Goal: Find contact information: Find specific fact

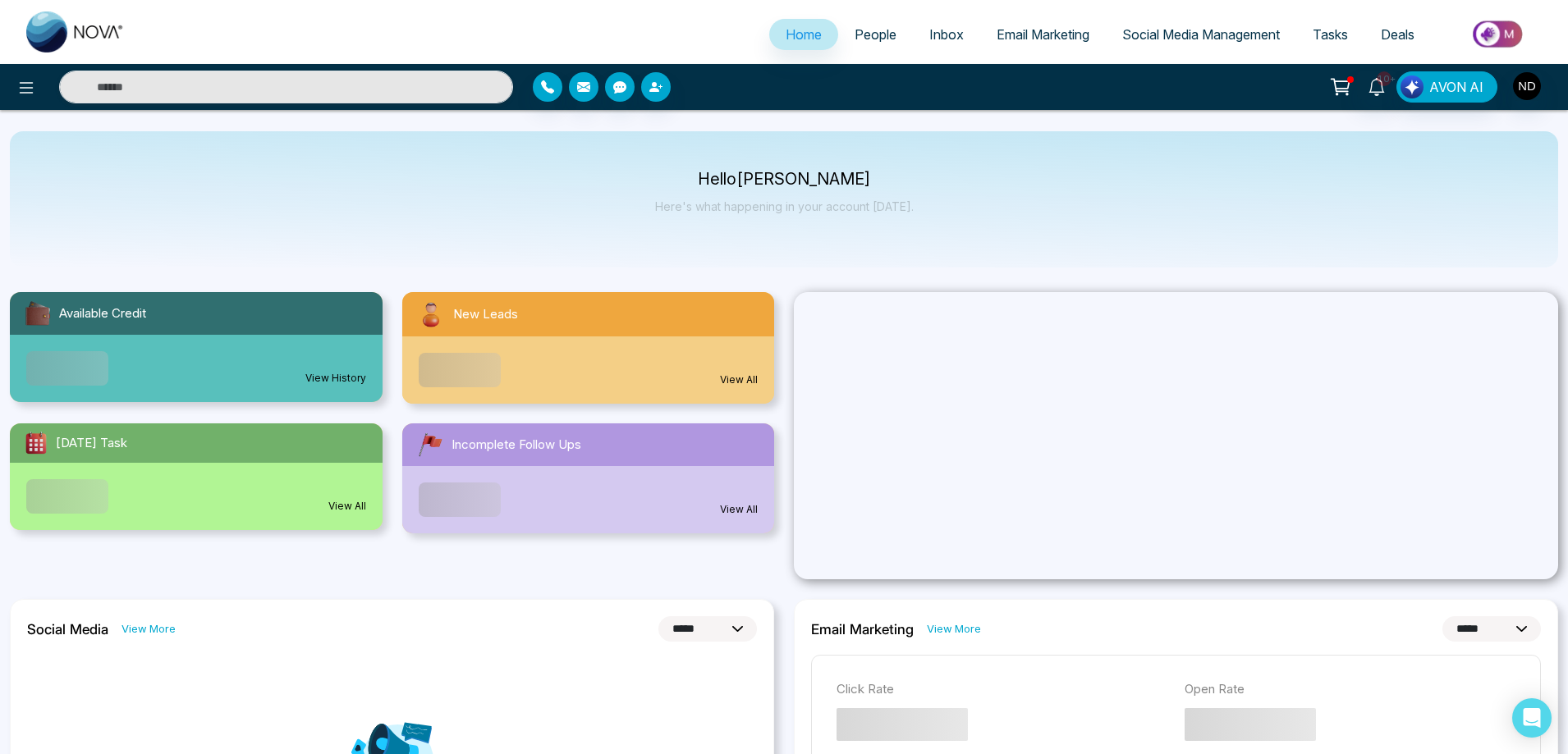
select select "*"
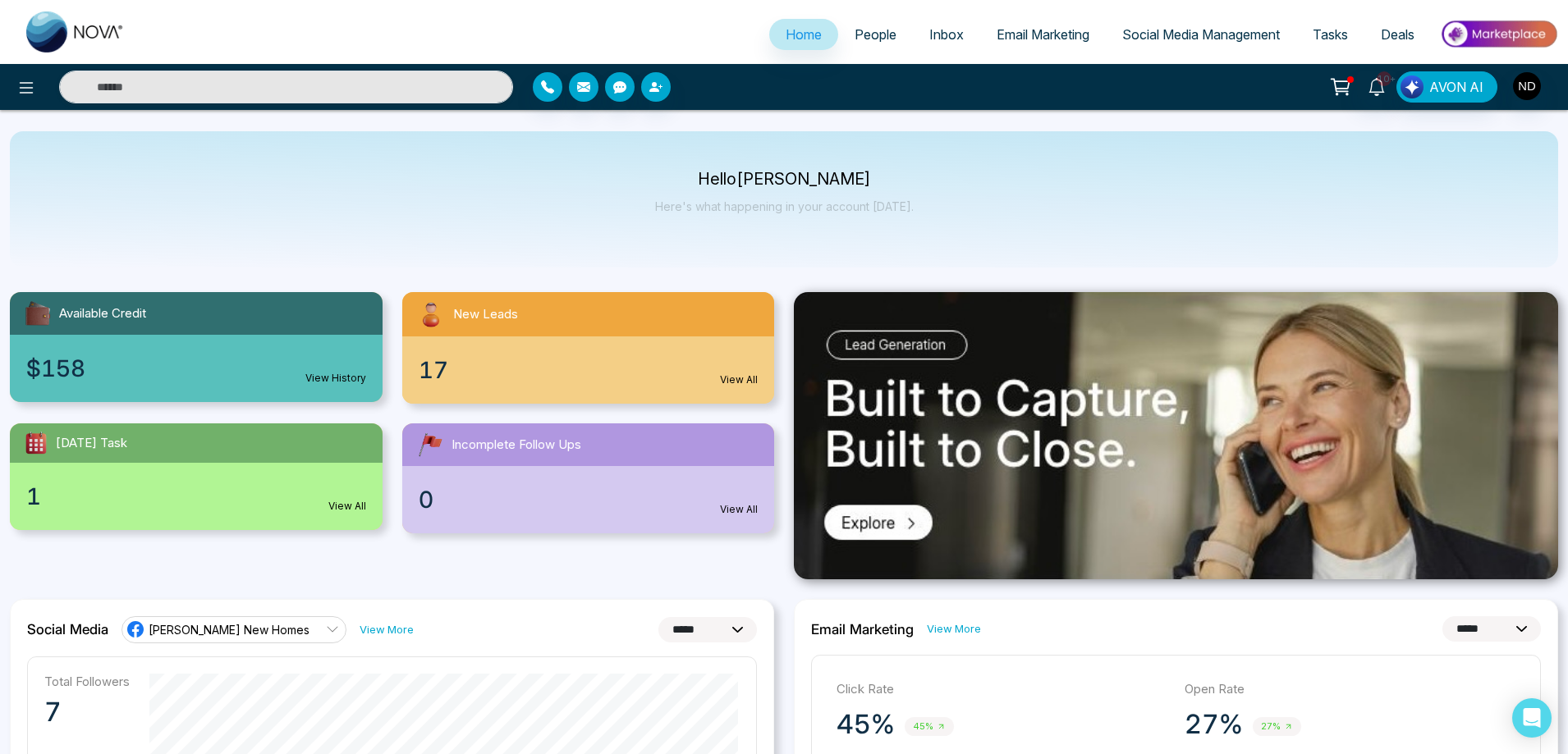
click at [540, 482] on div "0 View All" at bounding box center [589, 499] width 373 height 67
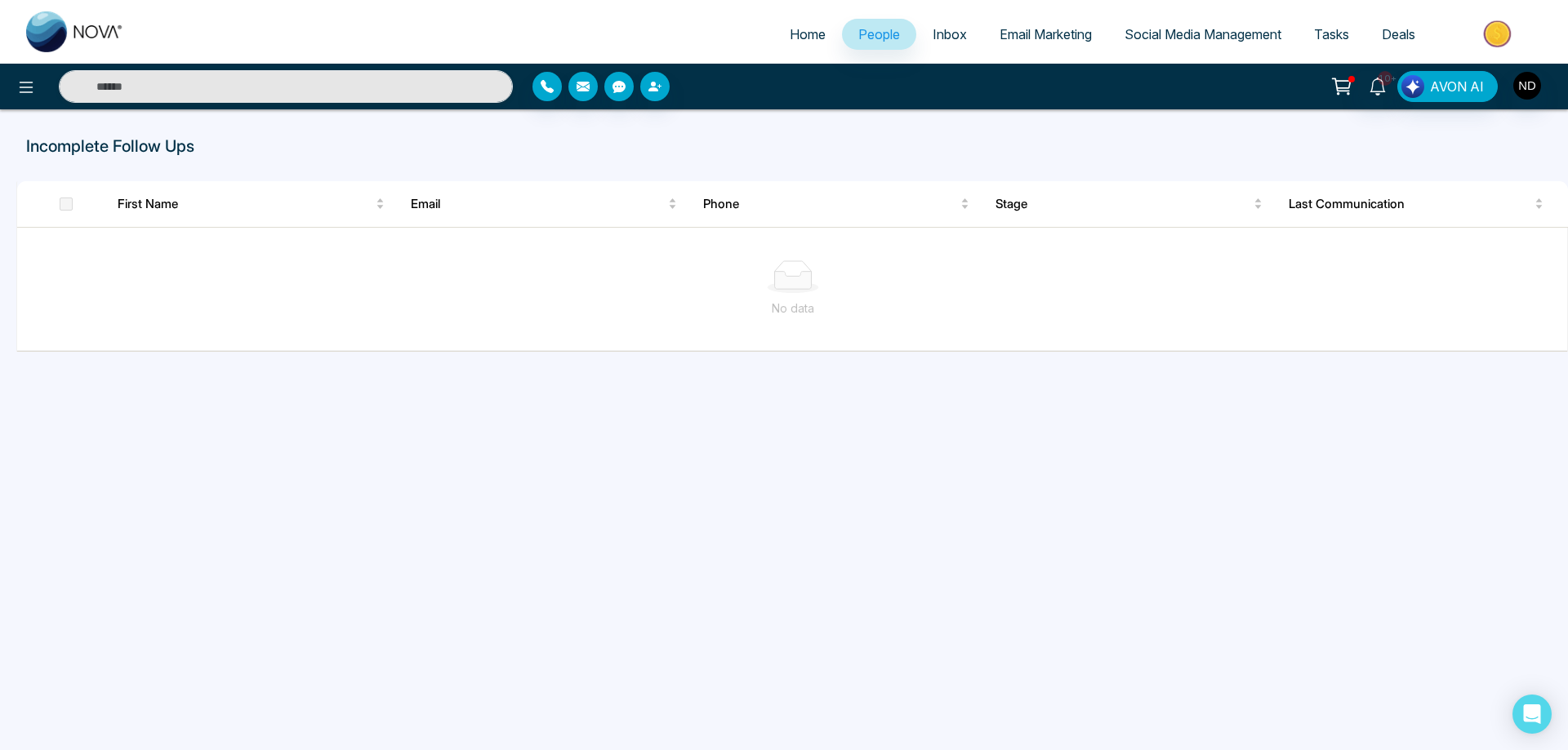
select select "*"
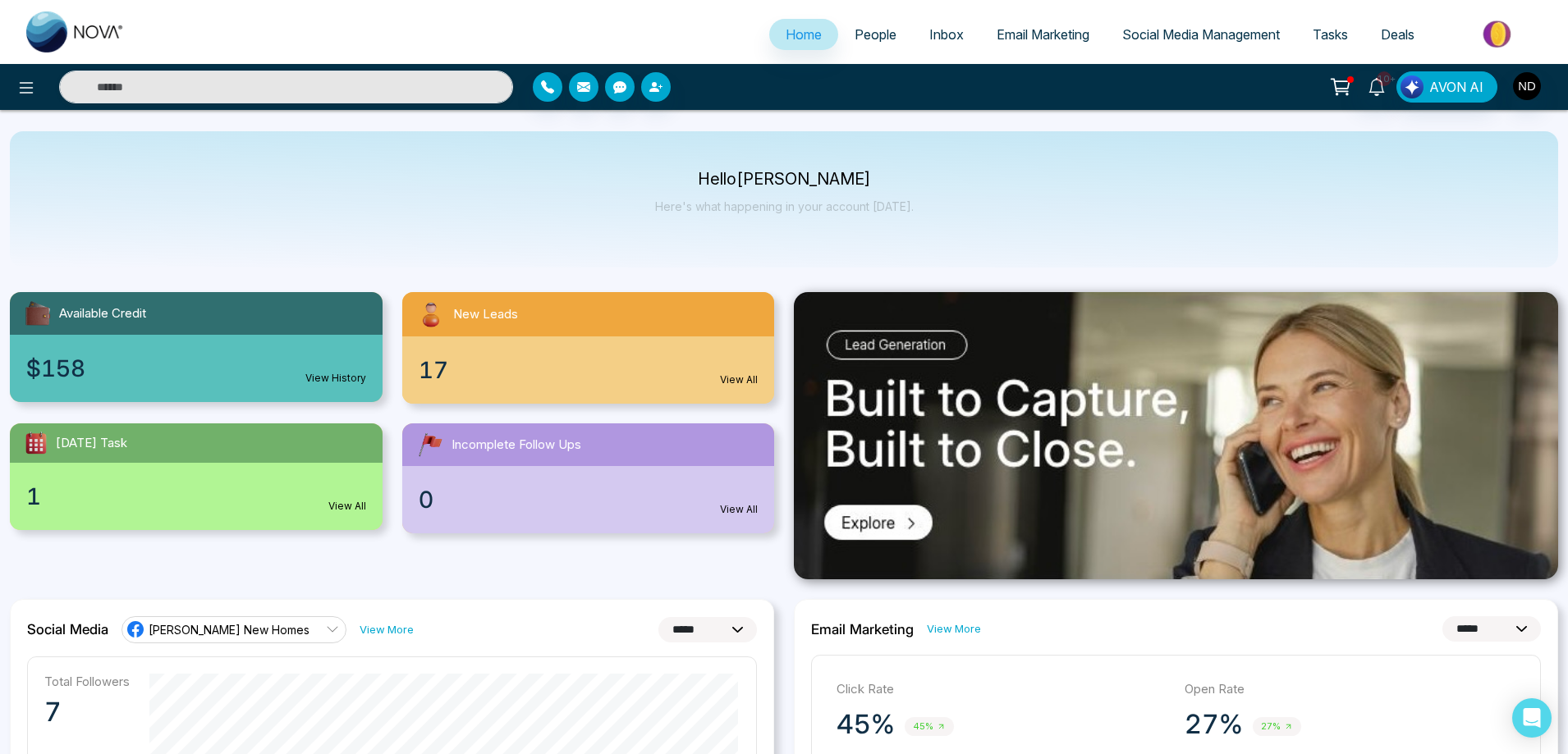
click at [97, 491] on div "1 View All" at bounding box center [197, 496] width 373 height 67
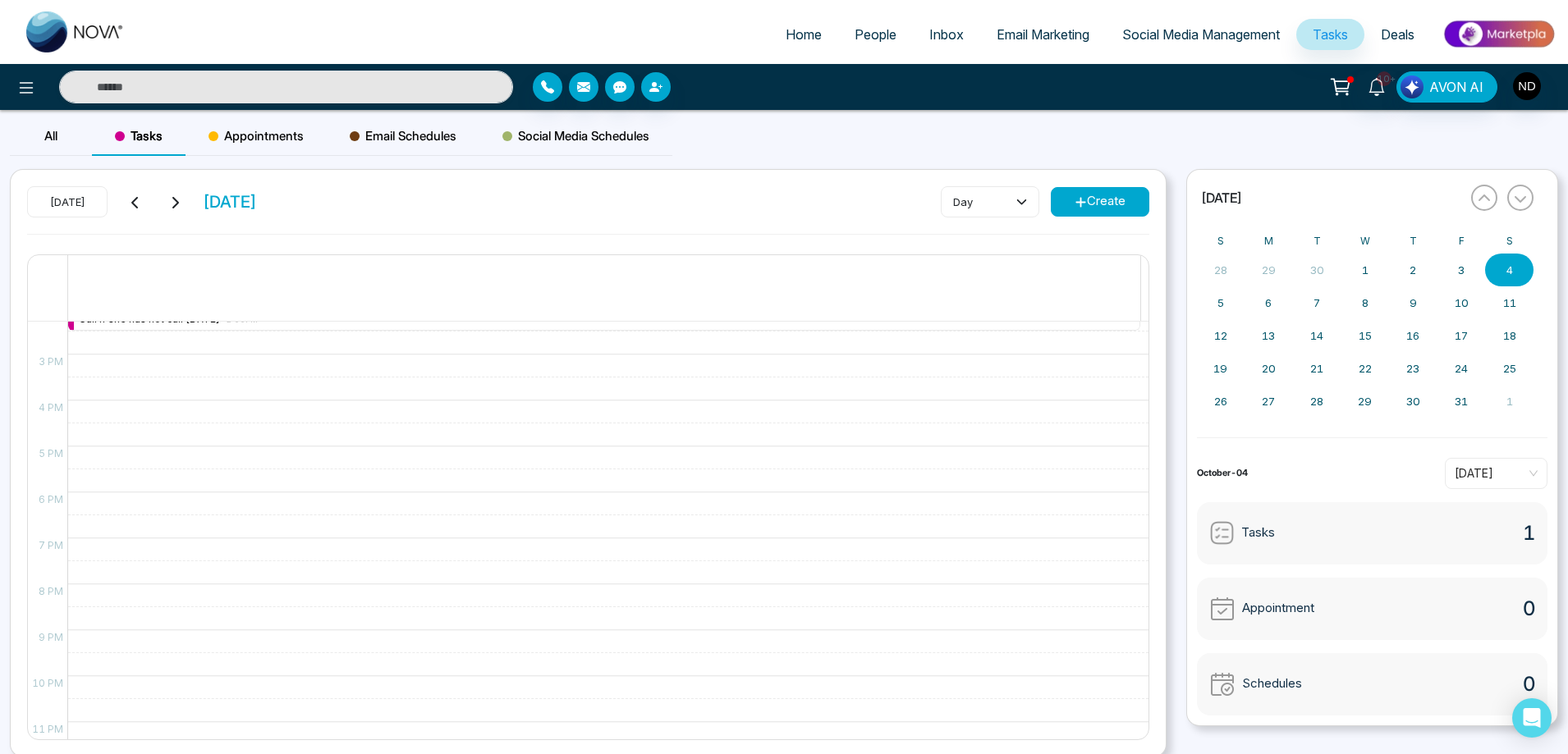
scroll to position [492, 0]
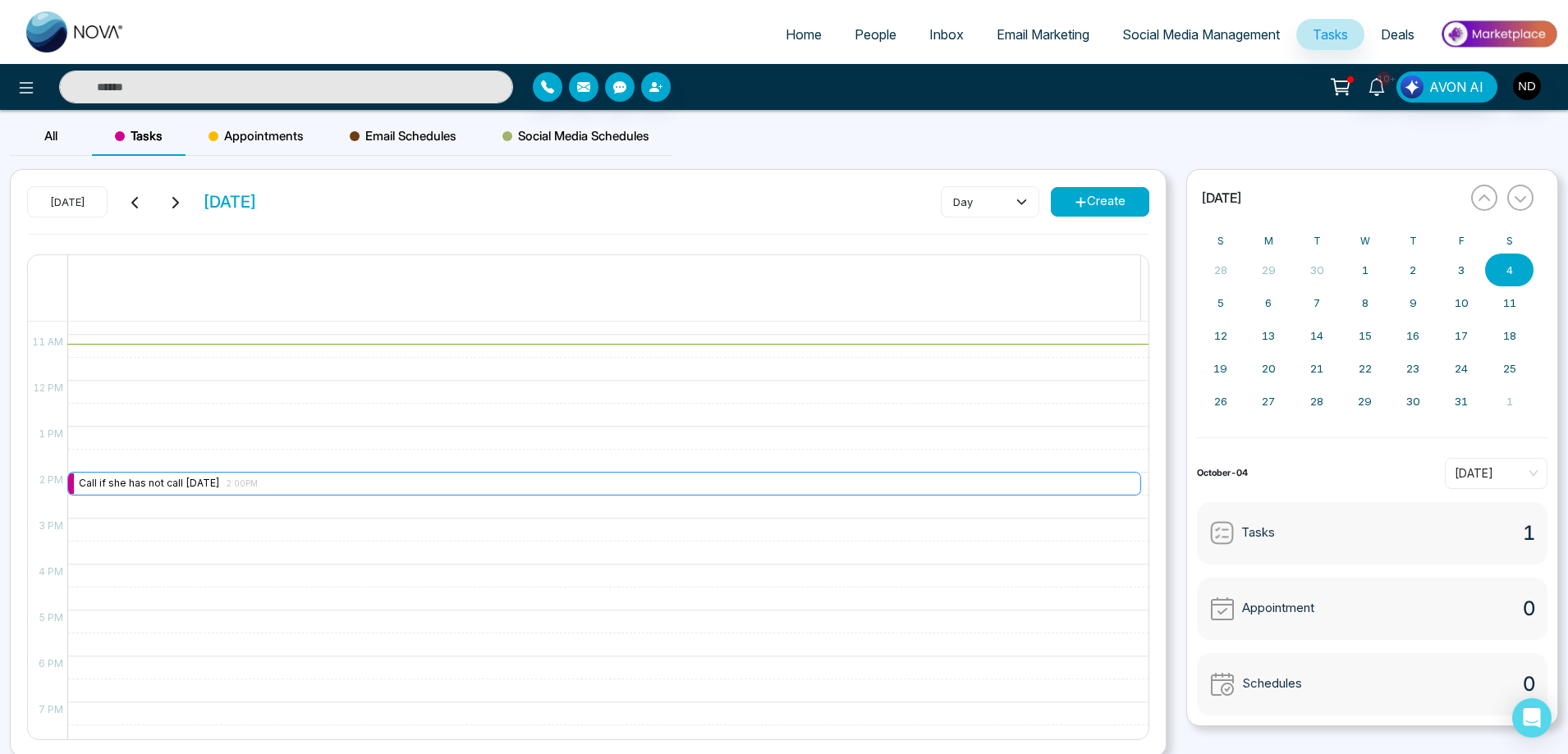
click at [175, 482] on div "Call if she has not call [DATE] 2:00PM" at bounding box center [168, 484] width 179 height 16
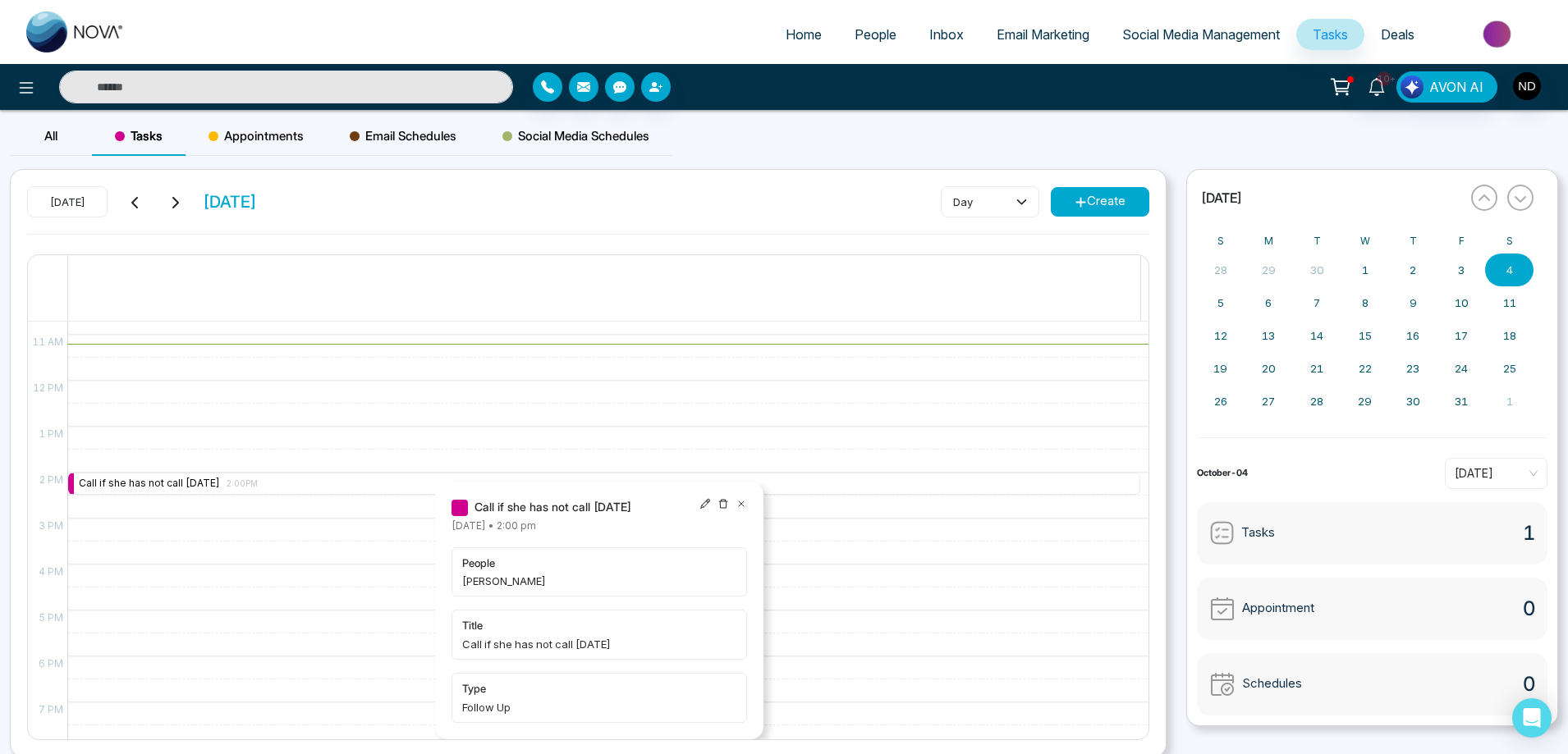
click at [735, 500] on div at bounding box center [723, 508] width 48 height 18
click at [740, 498] on icon at bounding box center [742, 504] width 11 height 11
click at [868, 37] on span "People" at bounding box center [874, 34] width 42 height 17
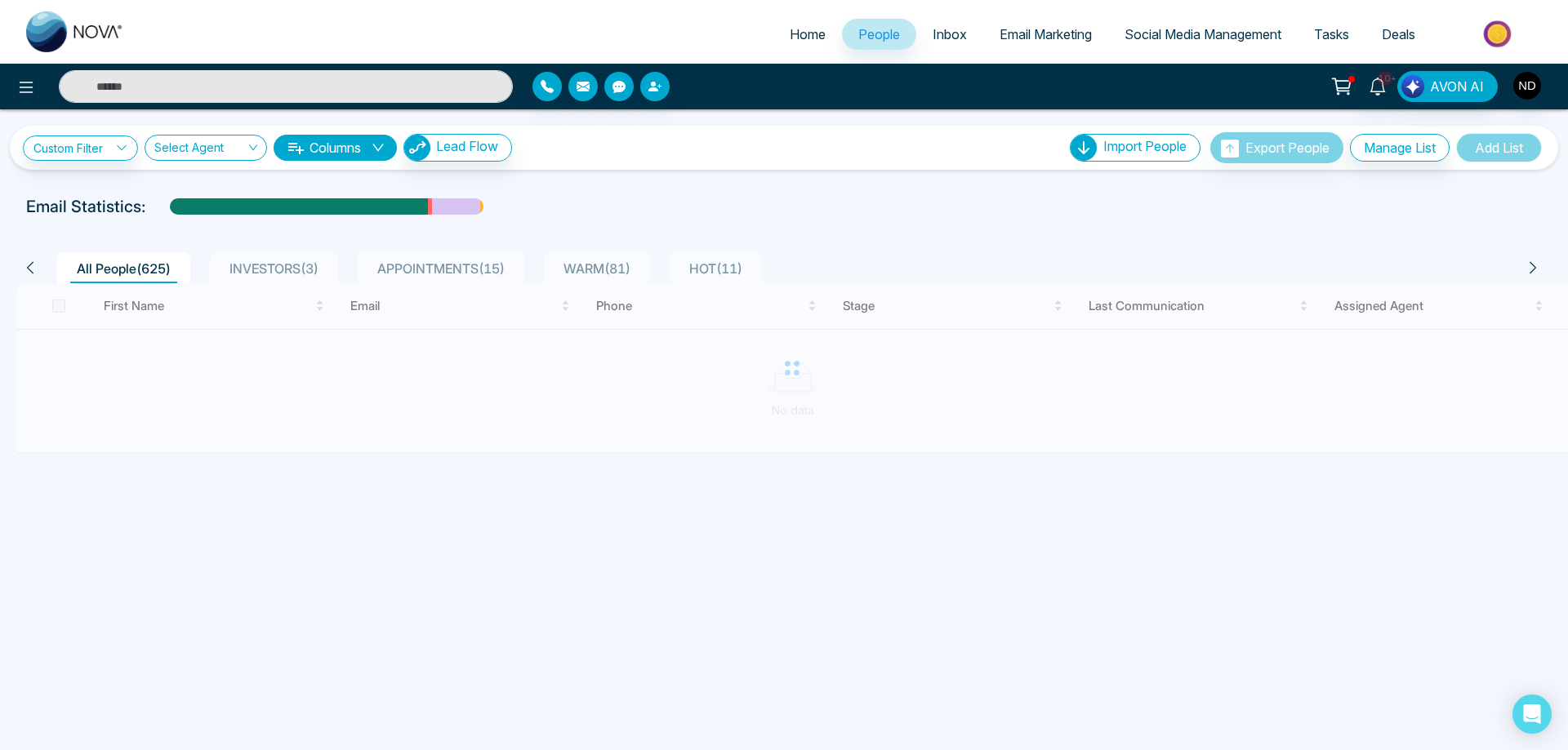
click at [860, 125] on div "Custom Filter Choose a filters Cancel Apply Select Agent Columns Lead Flow Impo…" at bounding box center [784, 140] width 1568 height 61
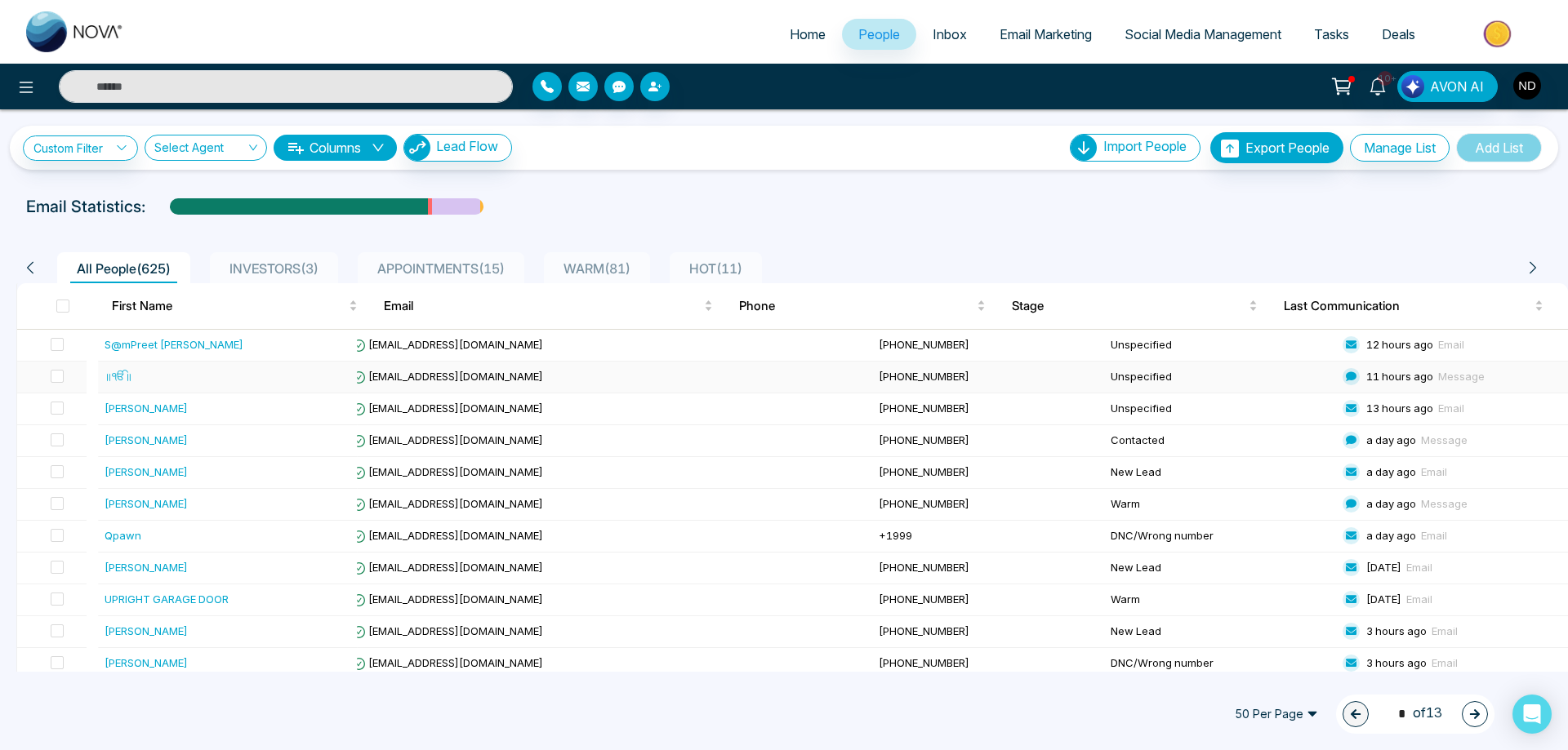
click at [164, 375] on div "॥ੴ॥" at bounding box center [228, 376] width 246 height 17
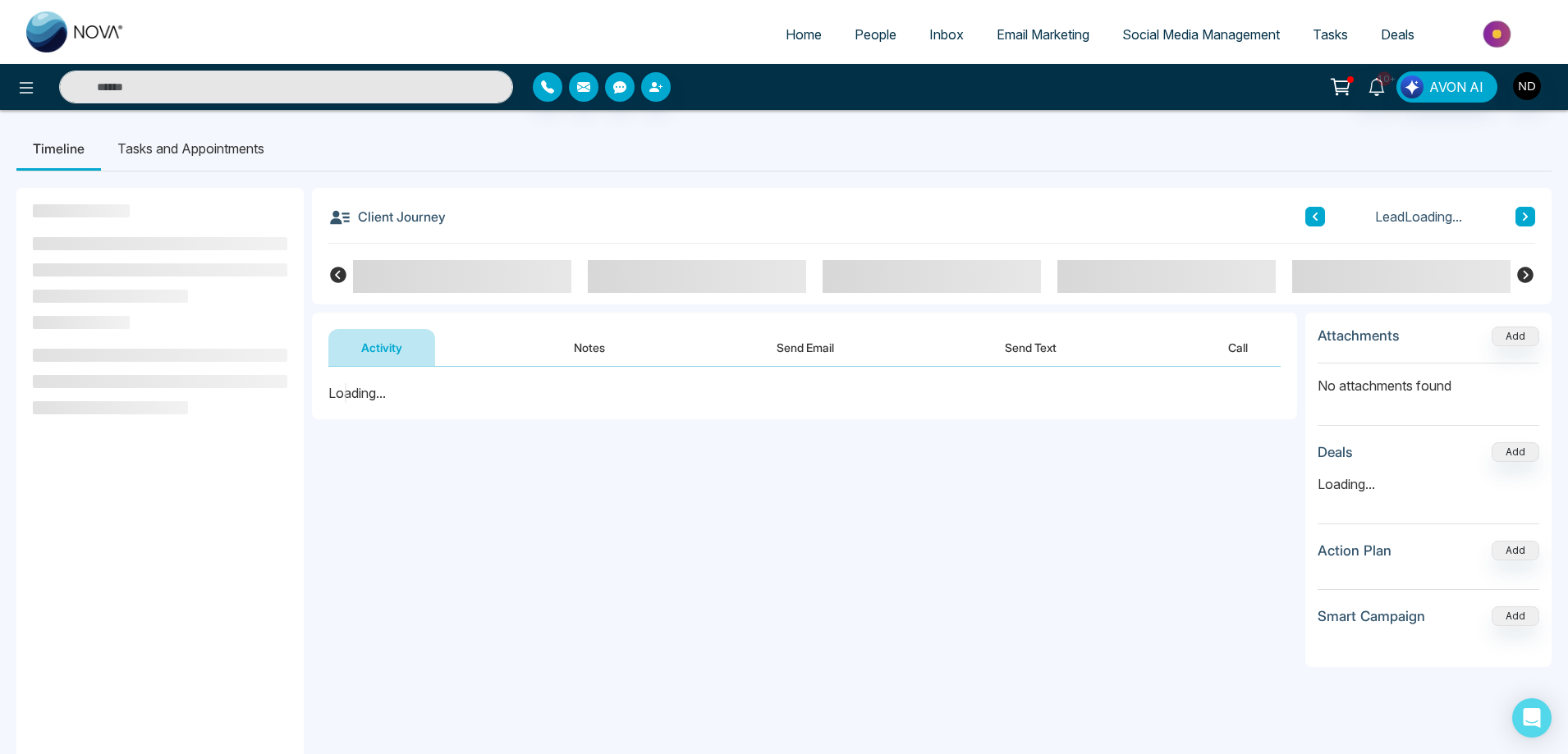
click at [1052, 353] on button "Send Text" at bounding box center [1031, 347] width 117 height 37
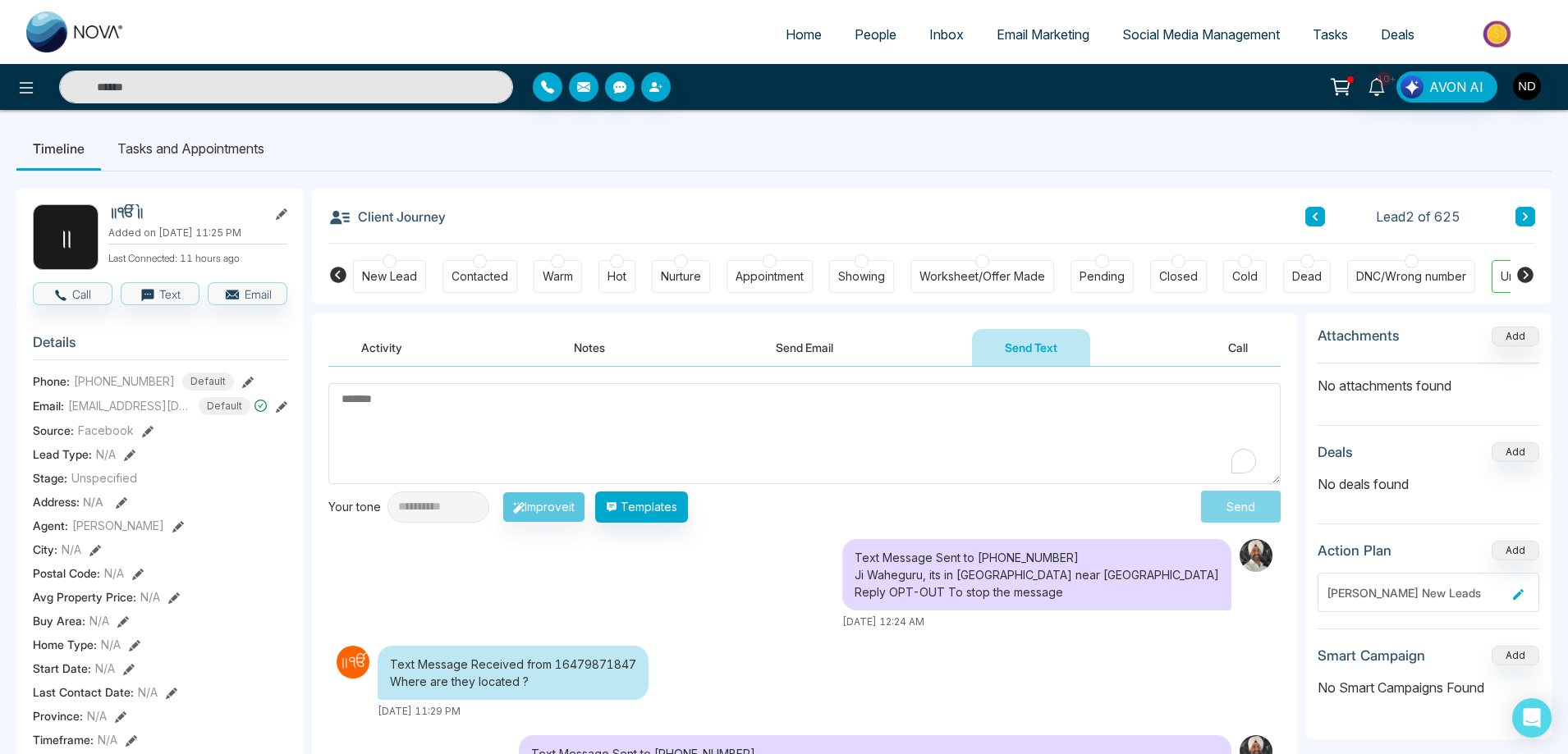
scroll to position [82, 0]
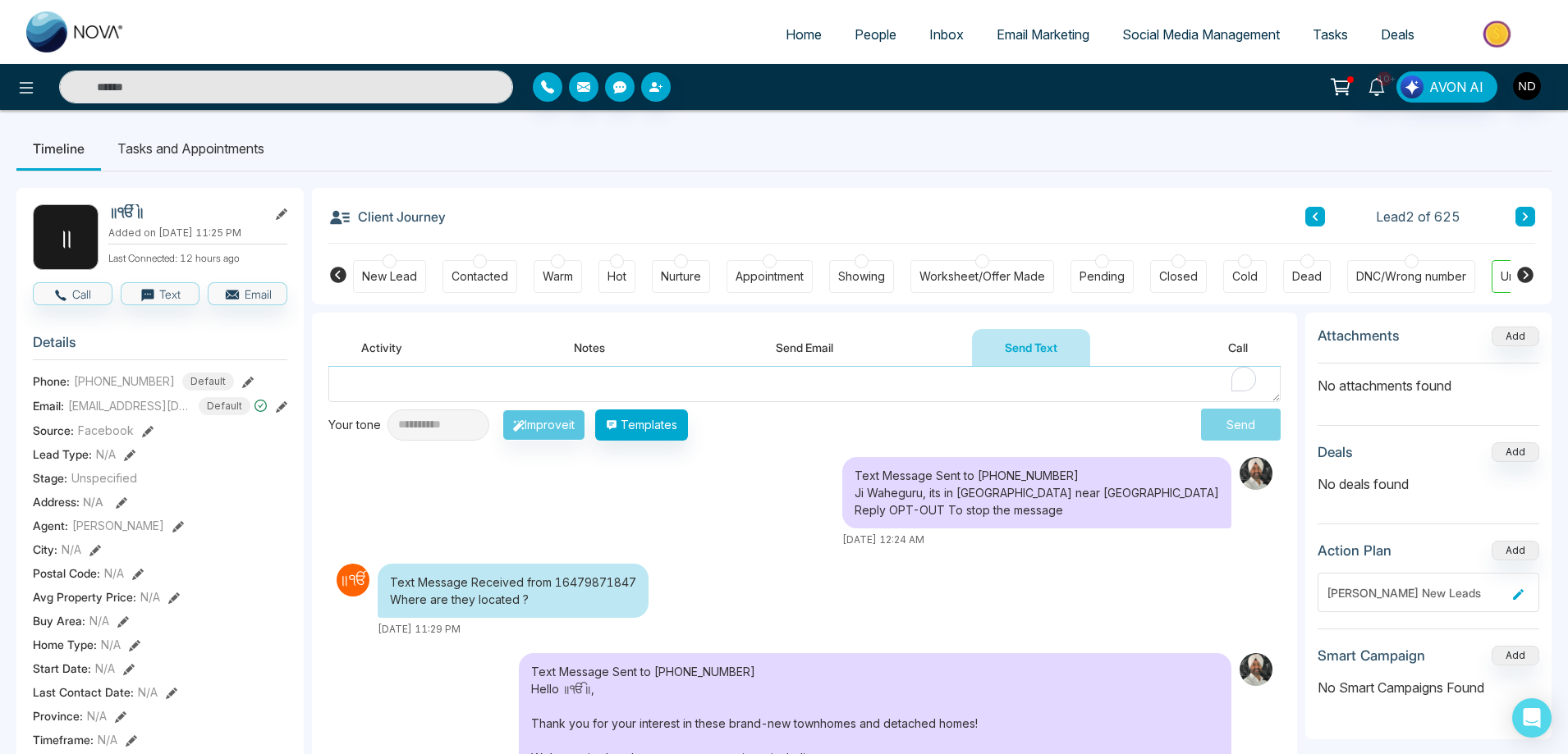
click at [301, 85] on input "text" at bounding box center [286, 87] width 454 height 33
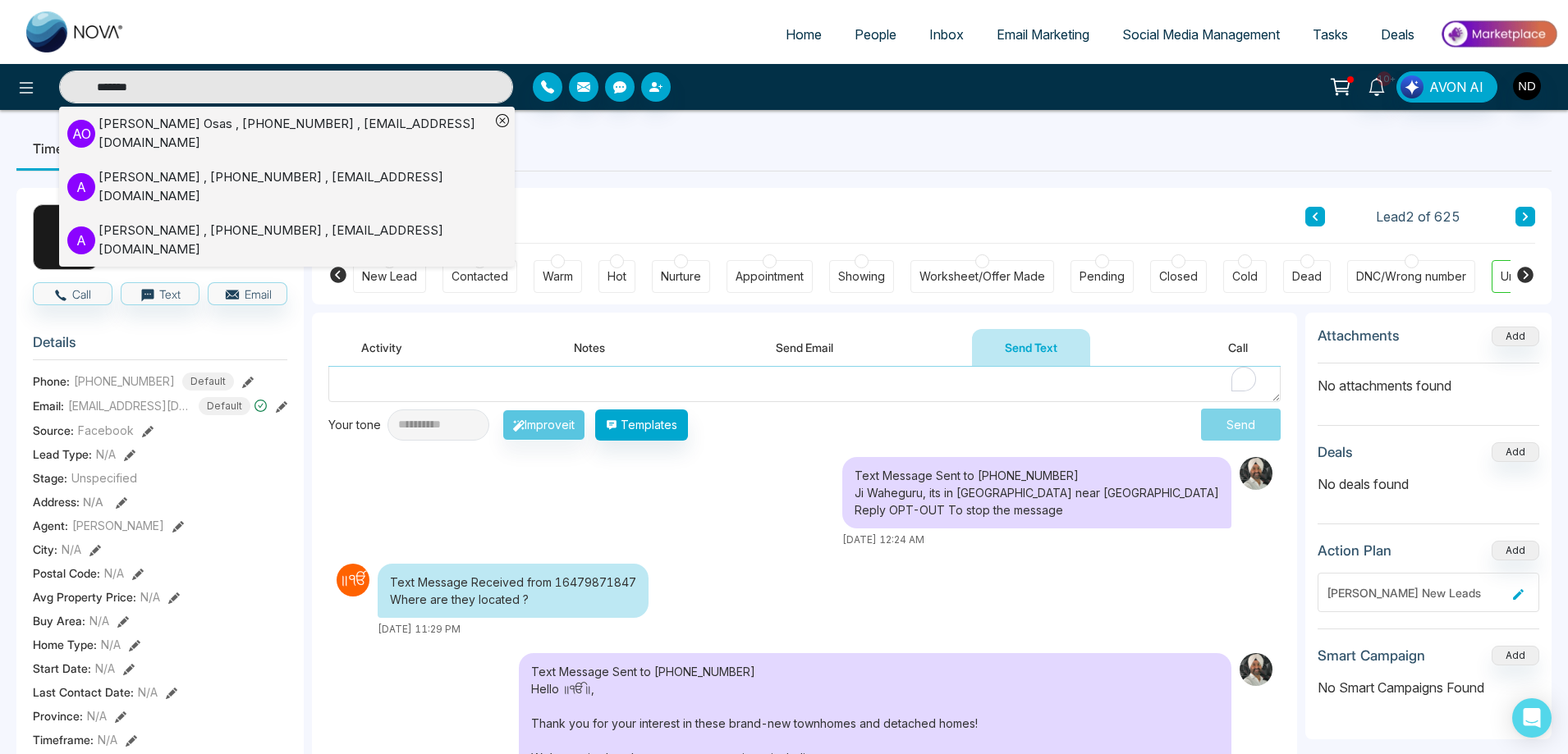
type input "*******"
click at [222, 136] on div "[PERSON_NAME] , [PHONE_NUMBER] , [EMAIL_ADDRESS][DOMAIN_NAME]" at bounding box center [295, 133] width 392 height 37
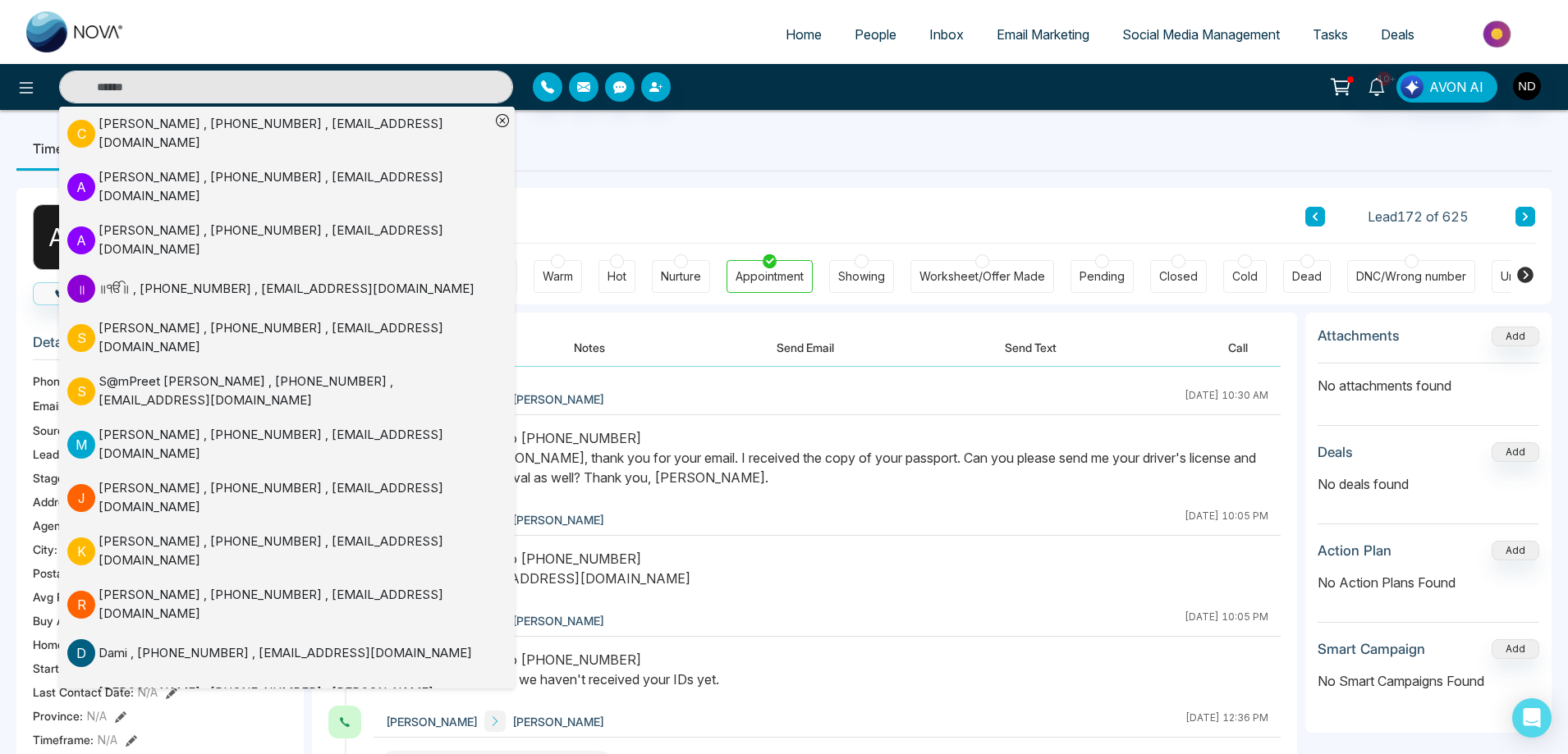
click at [504, 119] on icon at bounding box center [502, 121] width 13 height 13
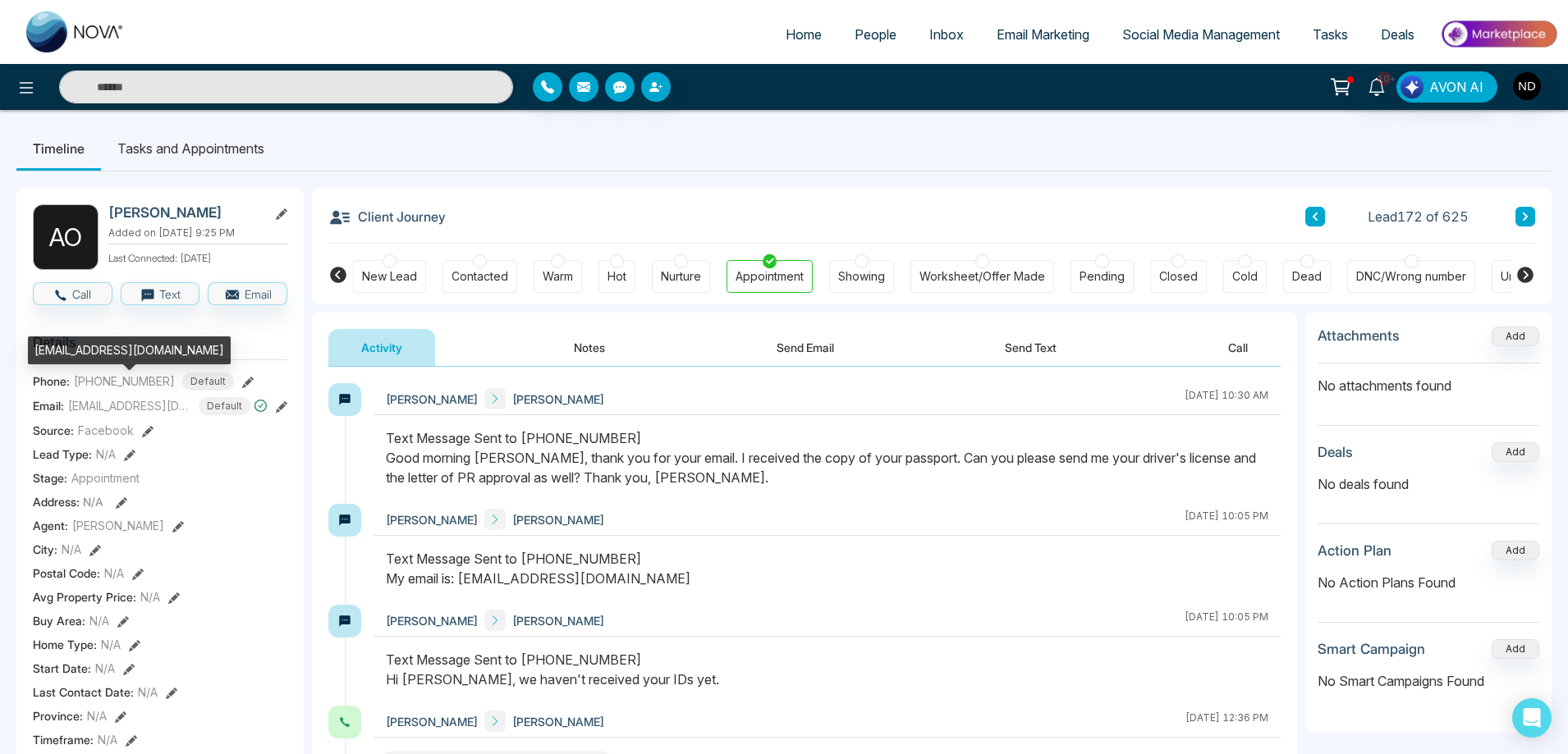
drag, startPoint x: 36, startPoint y: 353, endPoint x: 46, endPoint y: 365, distance: 15.6
click at [46, 365] on div "[EMAIL_ADDRESS][DOMAIN_NAME]" at bounding box center [129, 350] width 203 height 28
copy div "[EMAIL_ADDRESS][DOMAIN_NAME]"
